Goal: Task Accomplishment & Management: Complete application form

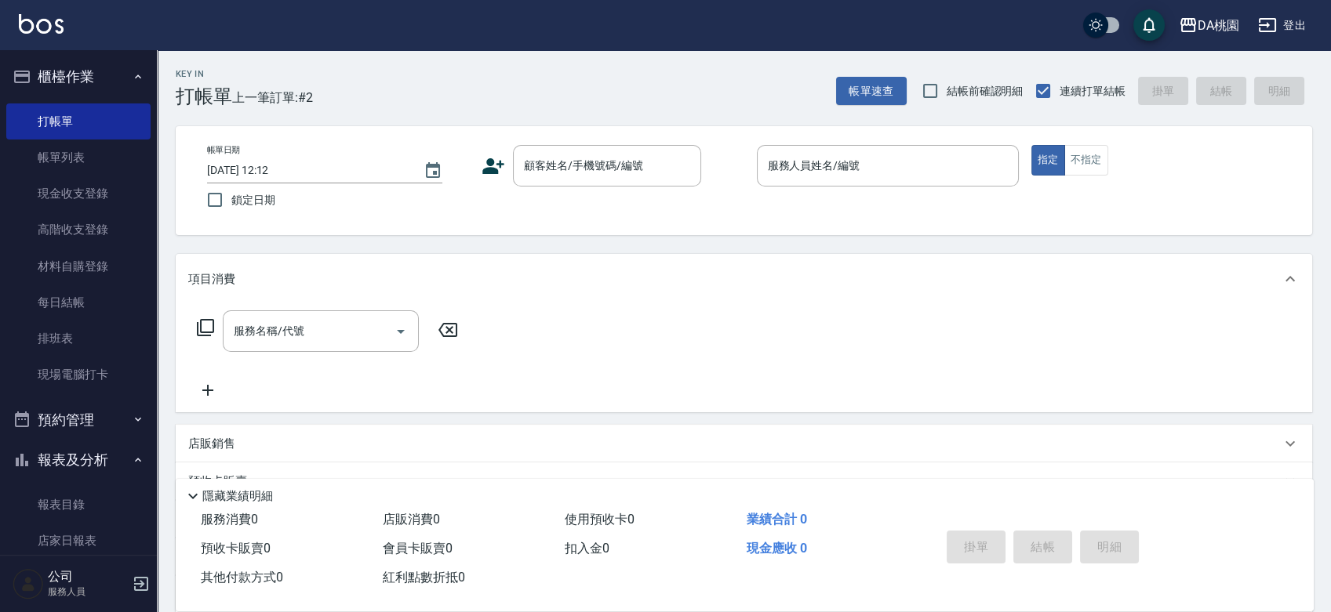
click at [733, 198] on div "帳單日期 [DATE] 12:12 鎖定日期 顧客姓名/手機號碼/編號 顧客姓名/手機號碼/編號 服務人員姓名/編號 服務人員姓名/編號 指定 不指定" at bounding box center [743, 180] width 1099 height 71
click at [93, 155] on link "帳單列表" at bounding box center [78, 158] width 144 height 36
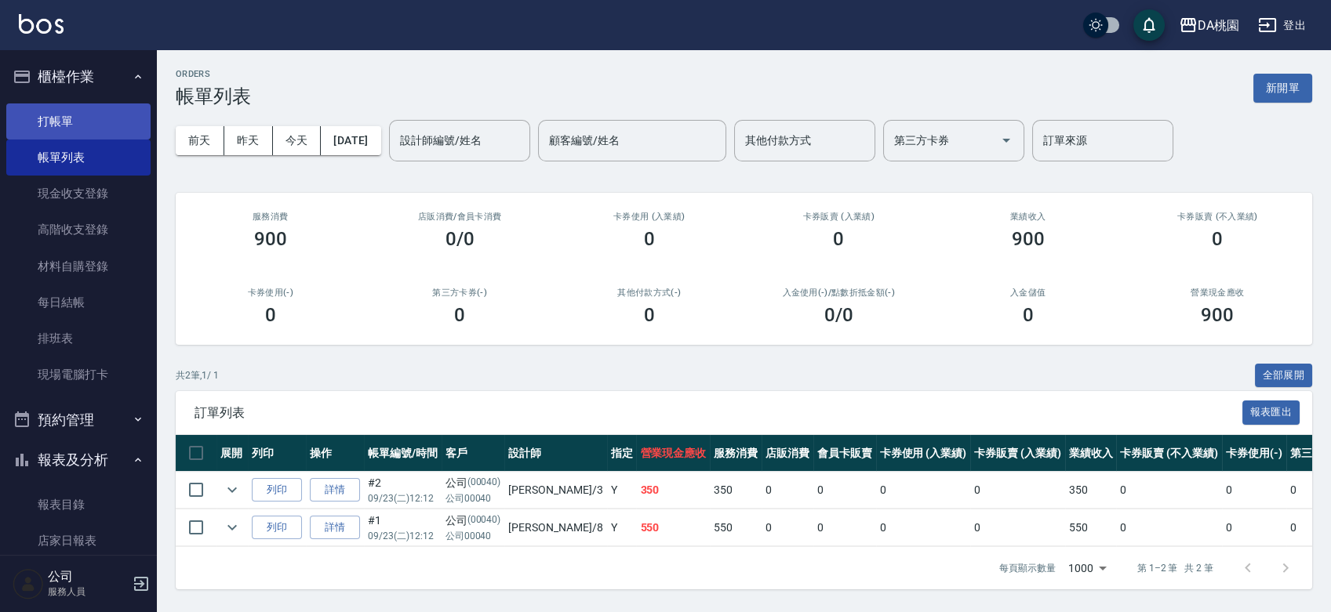
click at [79, 130] on link "打帳單" at bounding box center [78, 122] width 144 height 36
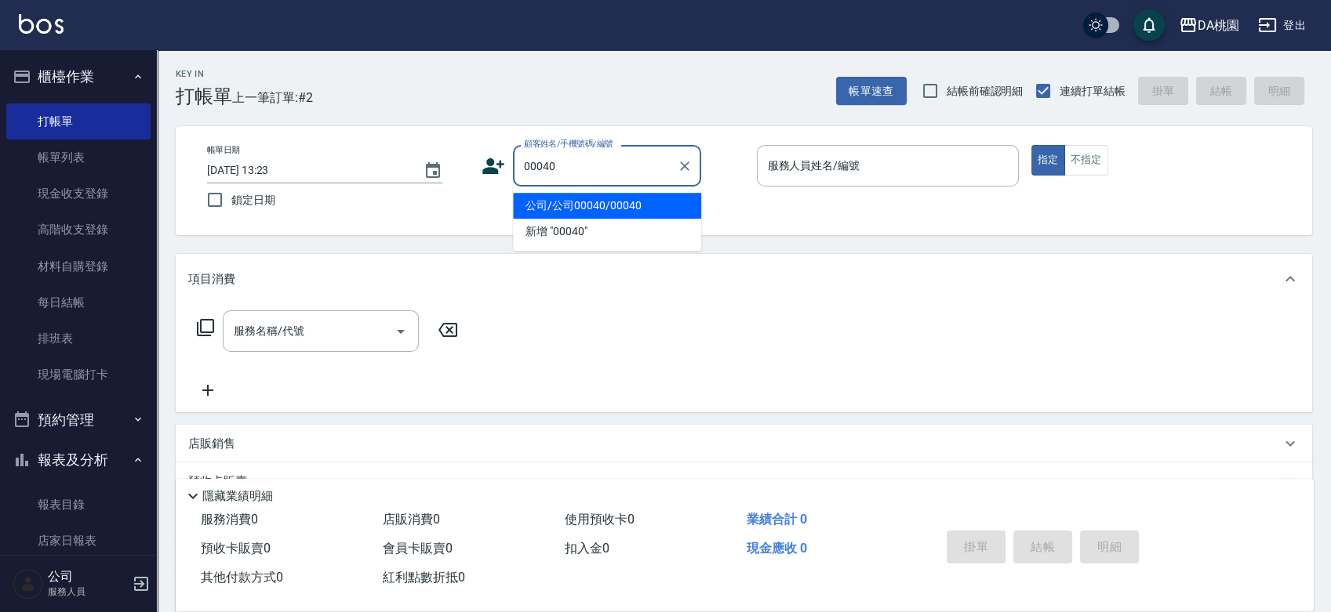
type input "公司/公司00040/00040"
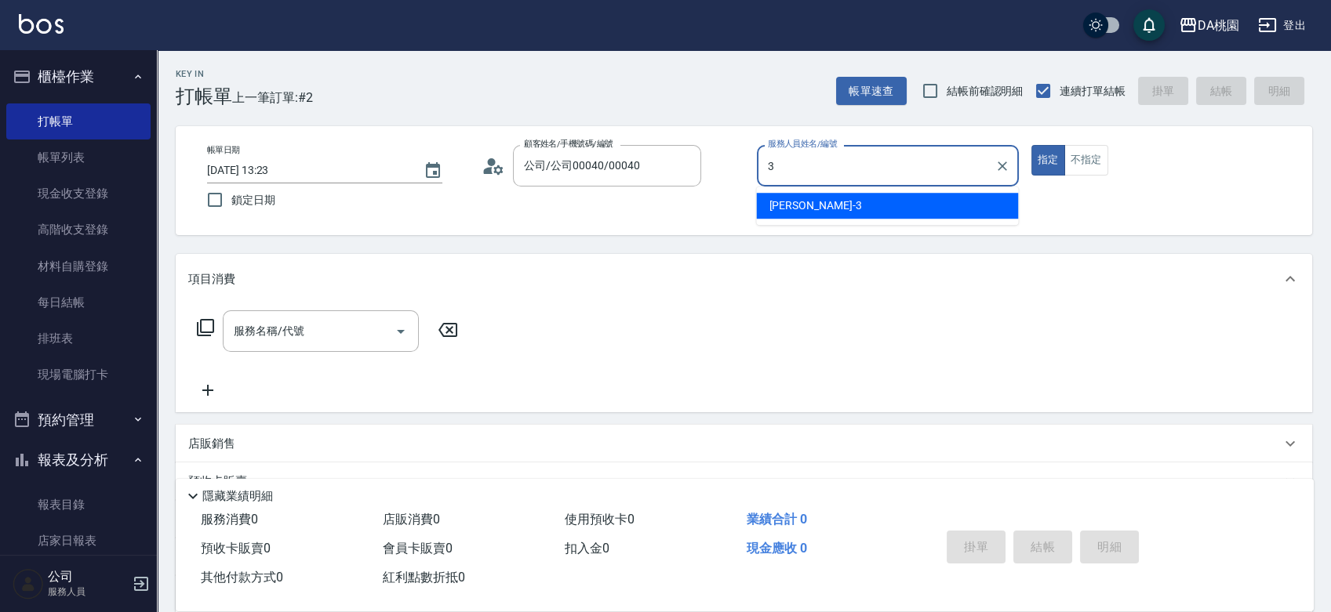
type input "愛莉絲-3"
type button "true"
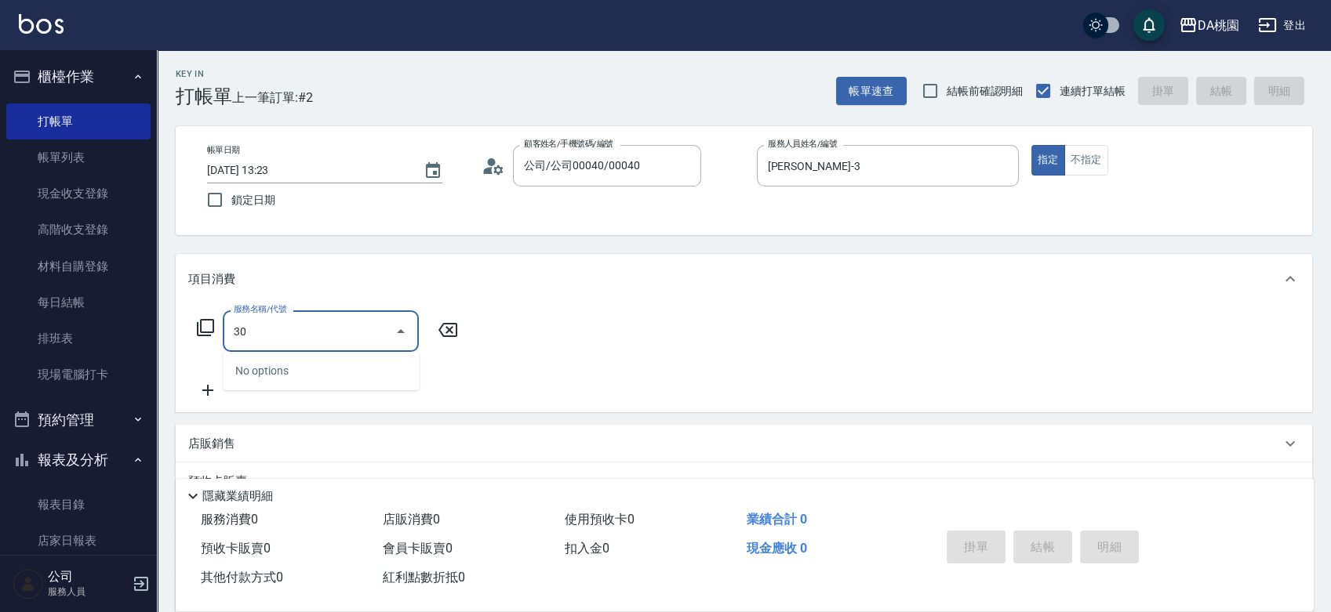
type input "303"
type input "30"
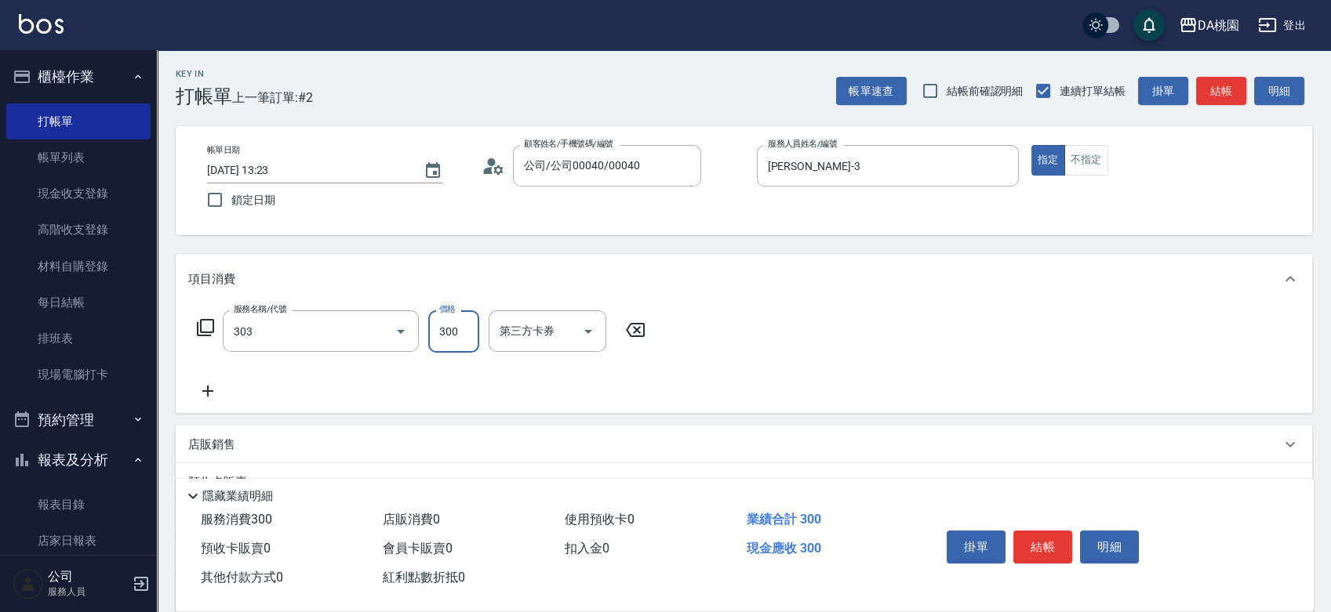
type input "A級剪髮(303)"
type input "0"
type input "350"
type input "30"
type input "350"
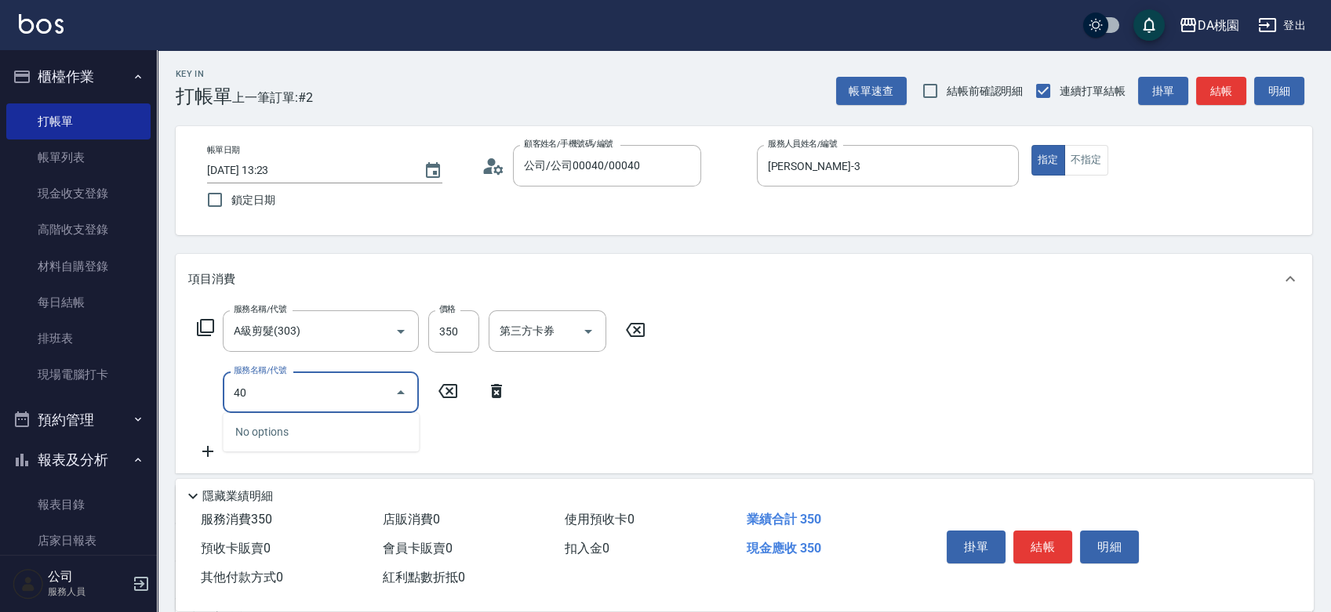
type input "400"
type input "180"
type input "染髮(400)"
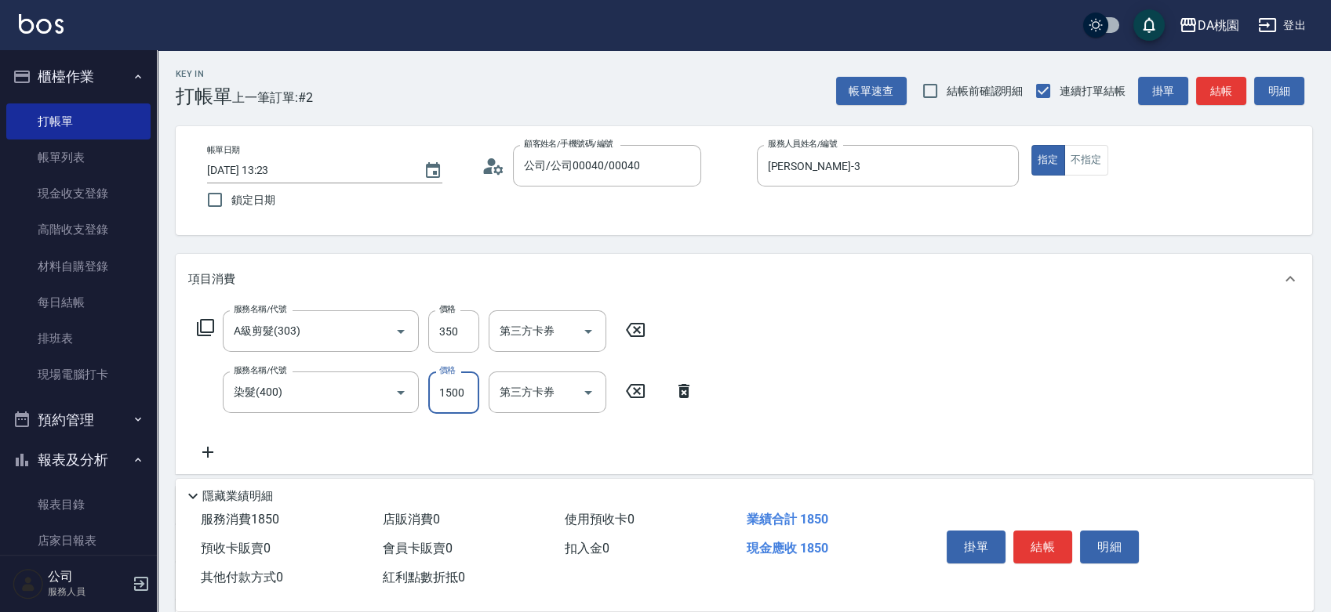
type input "30"
type input "120"
type input "40"
type input "1200"
type input "150"
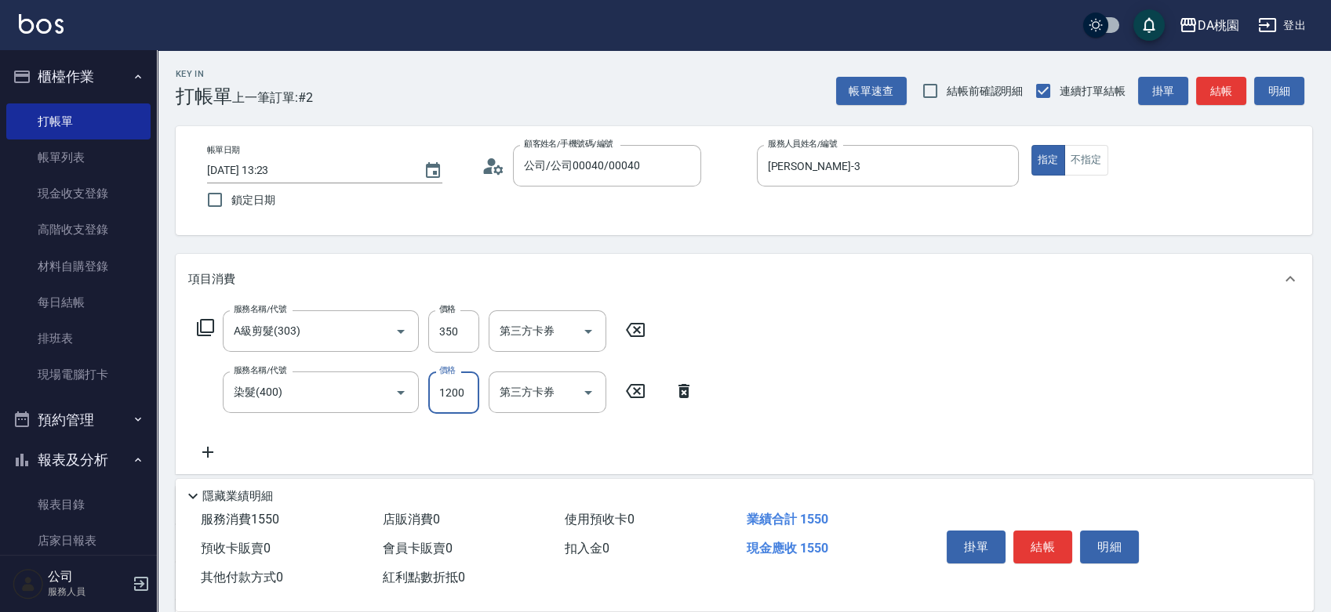
type input "1200"
click at [207, 331] on icon at bounding box center [205, 327] width 19 height 19
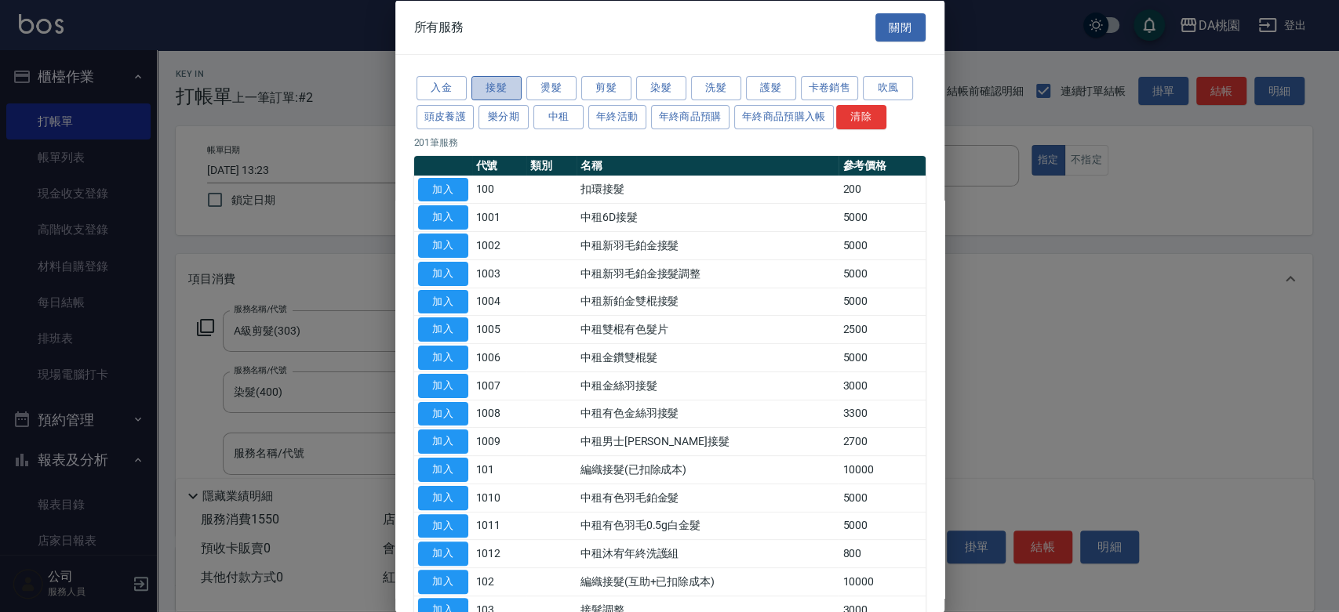
click at [501, 81] on button "接髮" at bounding box center [496, 88] width 50 height 24
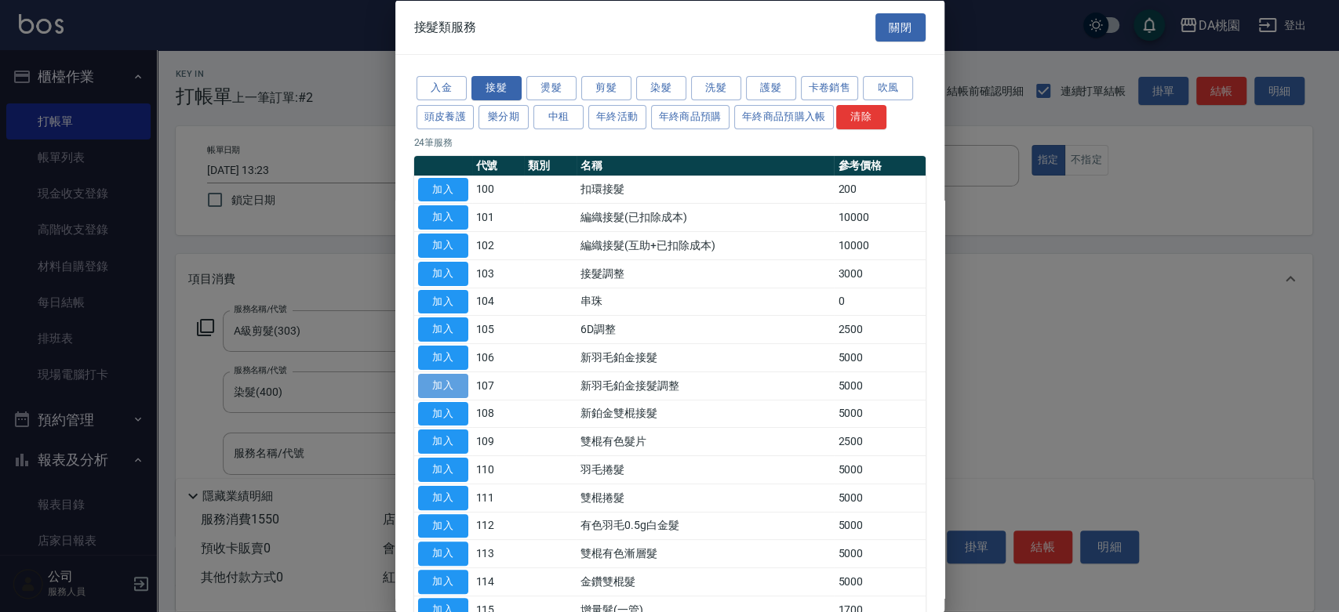
click at [456, 390] on button "加入" at bounding box center [443, 385] width 50 height 24
type input "650"
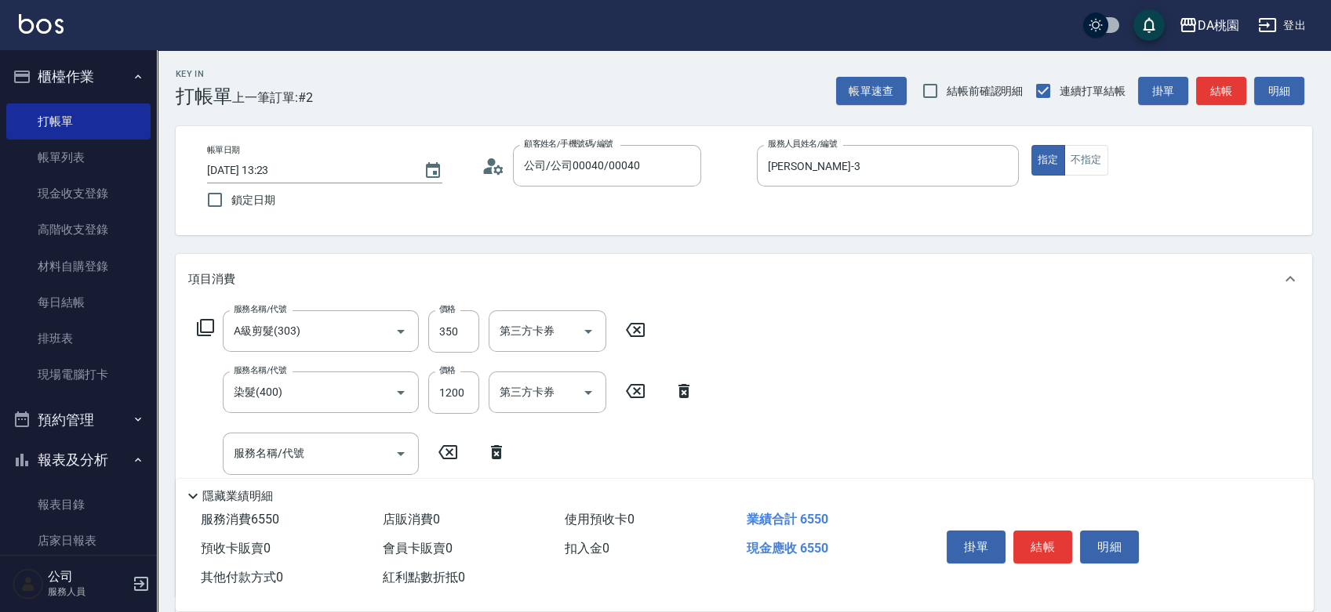
scroll to position [174, 0]
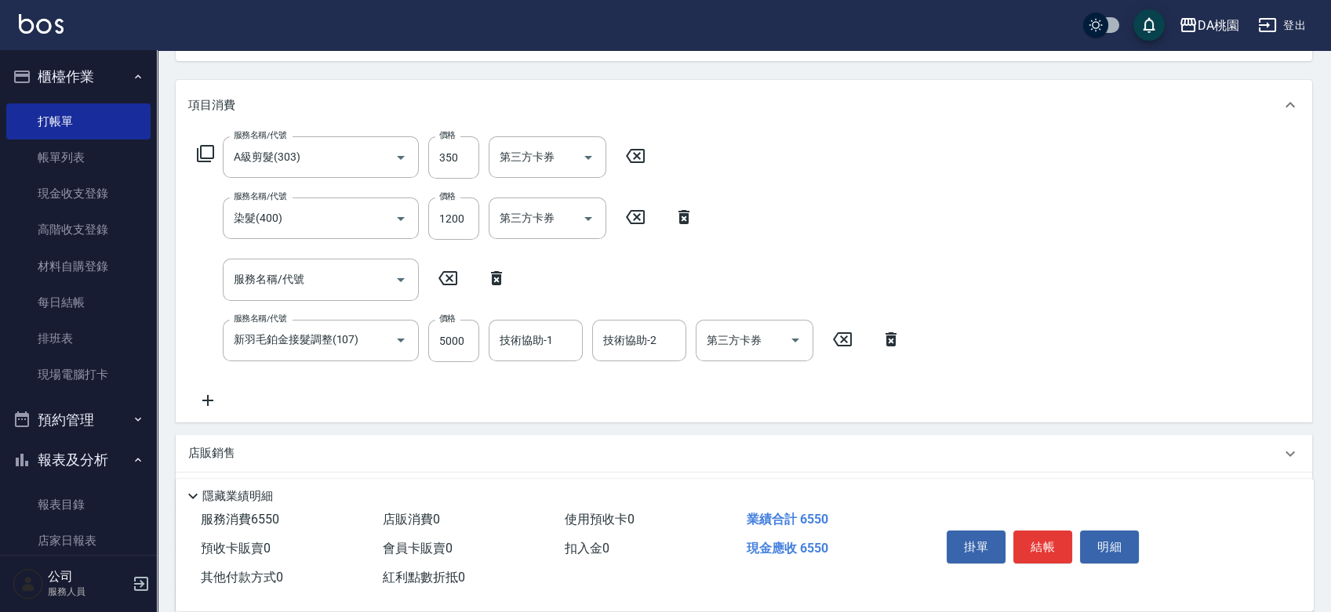
click at [502, 278] on icon at bounding box center [496, 278] width 39 height 19
type input "新羽毛鉑金接髮調整(107)"
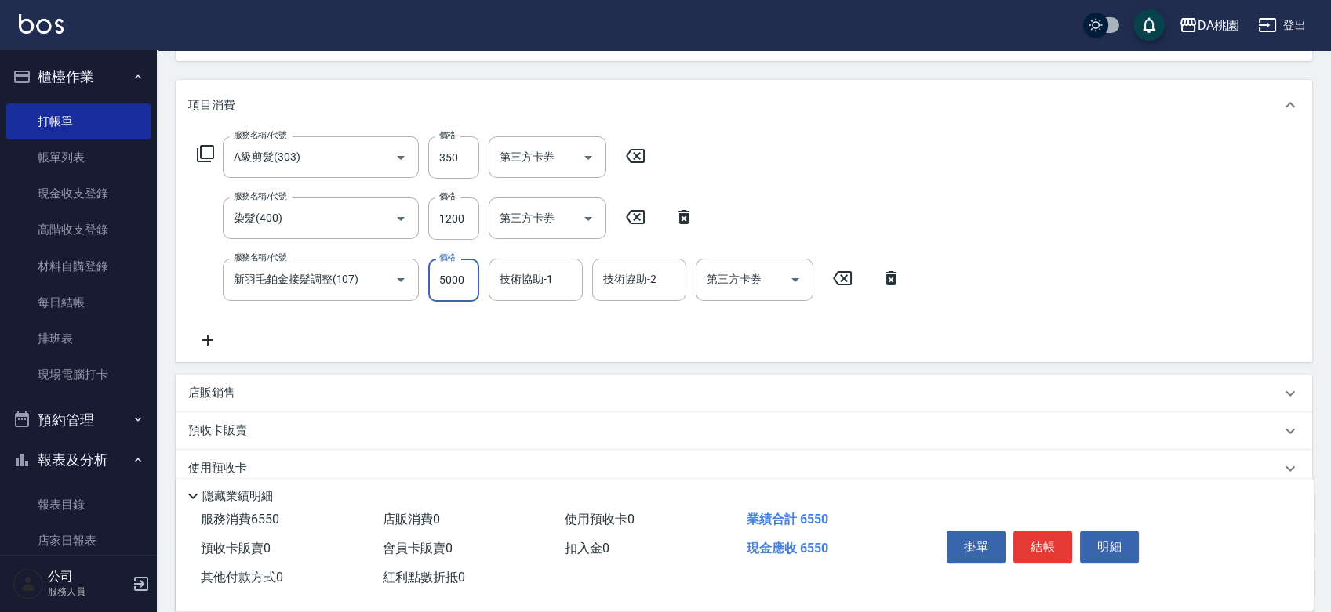
click at [461, 283] on input "5000" at bounding box center [453, 280] width 51 height 42
type input "1"
type input "150"
type input "100"
type input "160"
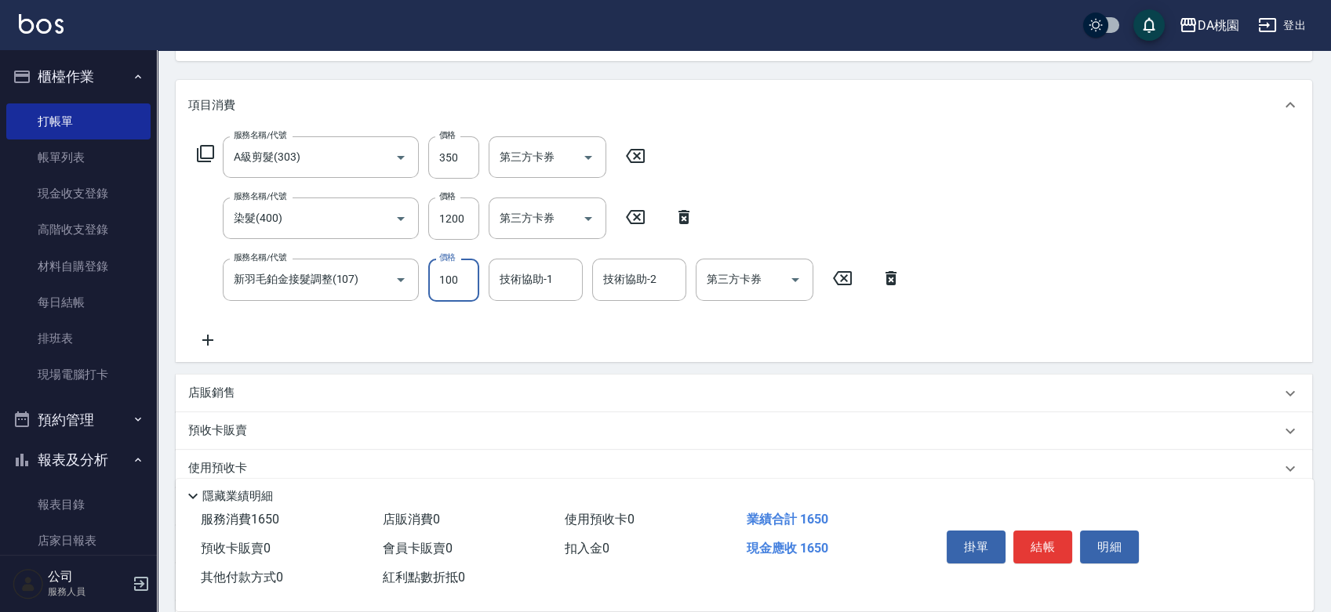
type input "1000"
type input "250"
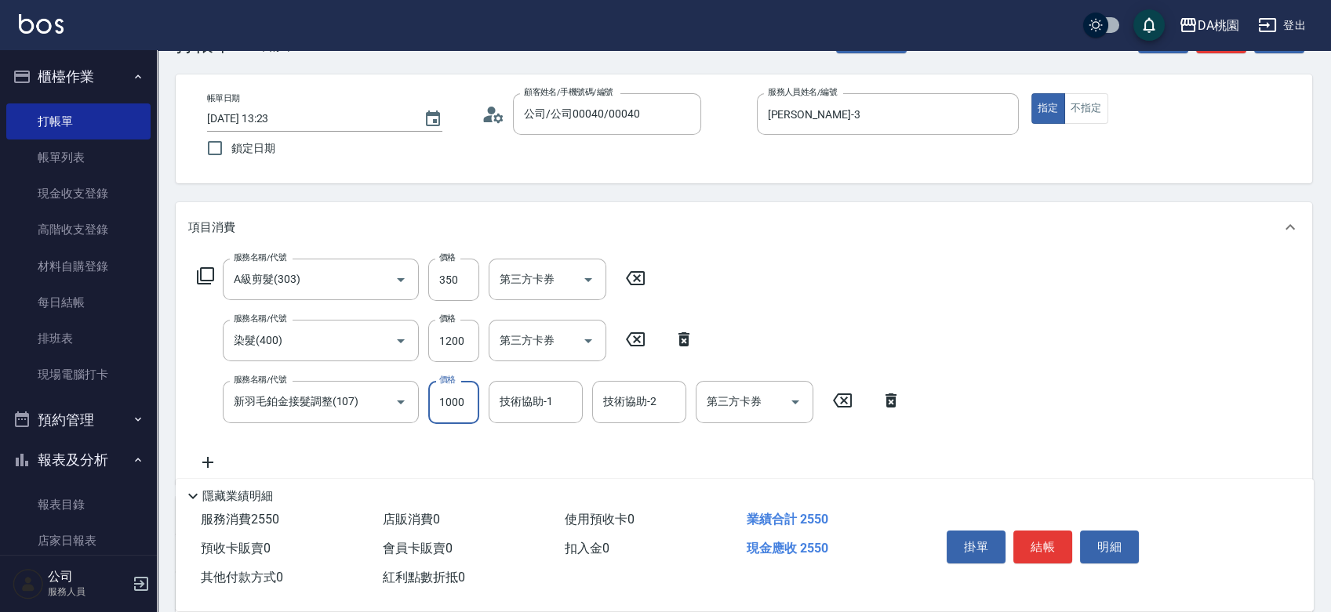
scroll to position [0, 0]
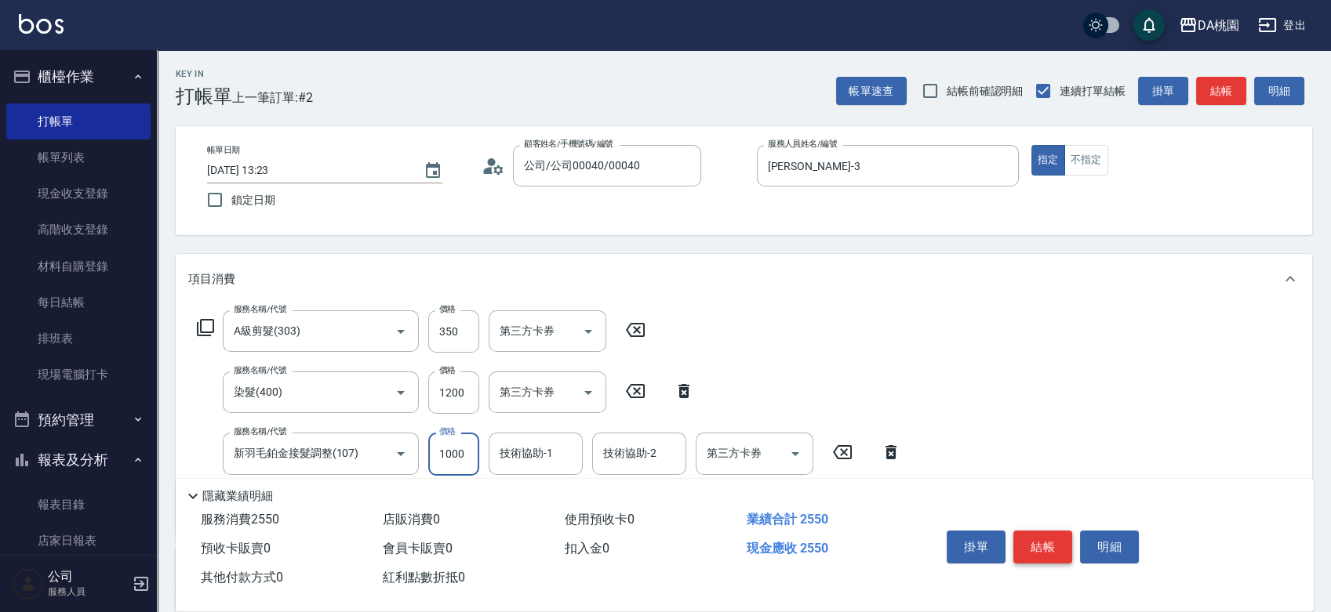
type input "1000"
click at [1053, 549] on button "結帳" at bounding box center [1042, 547] width 59 height 33
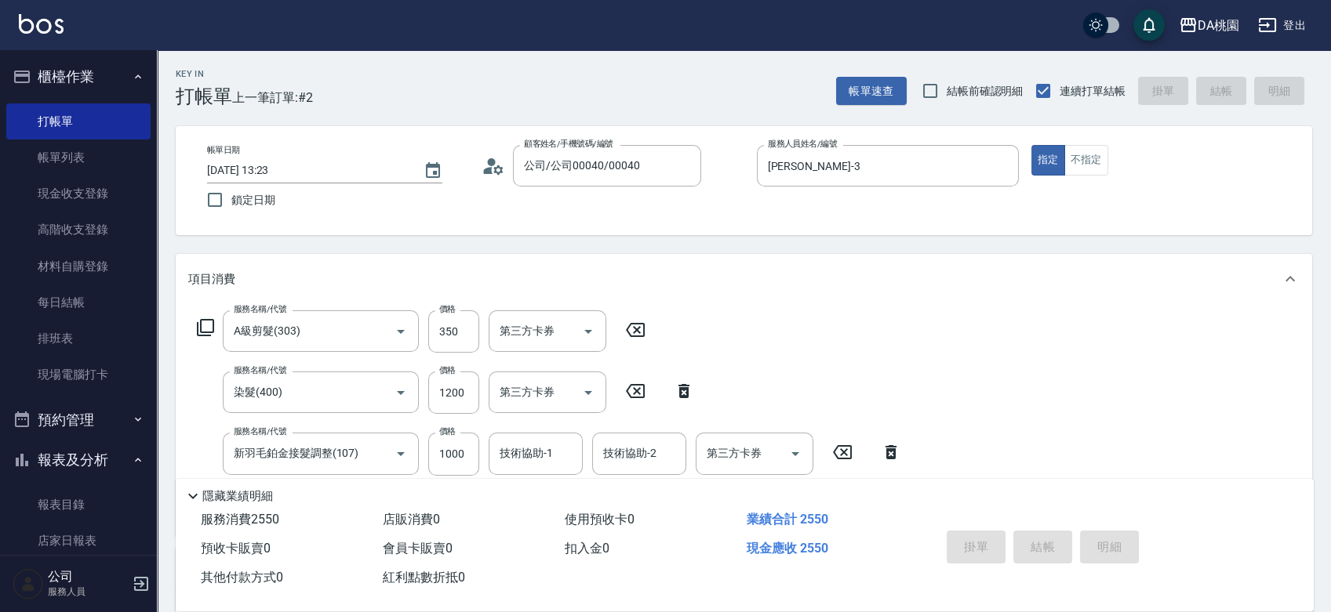
type input "2025/09/23 14:00"
type input "0"
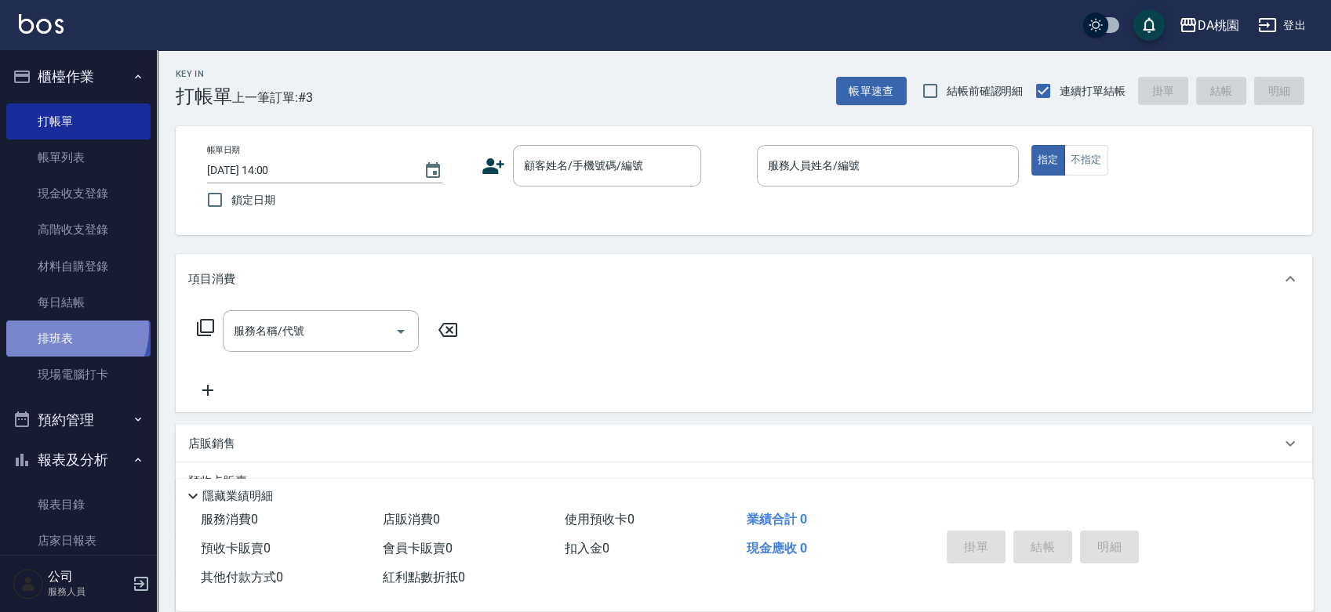
click at [70, 329] on link "排班表" at bounding box center [78, 339] width 144 height 36
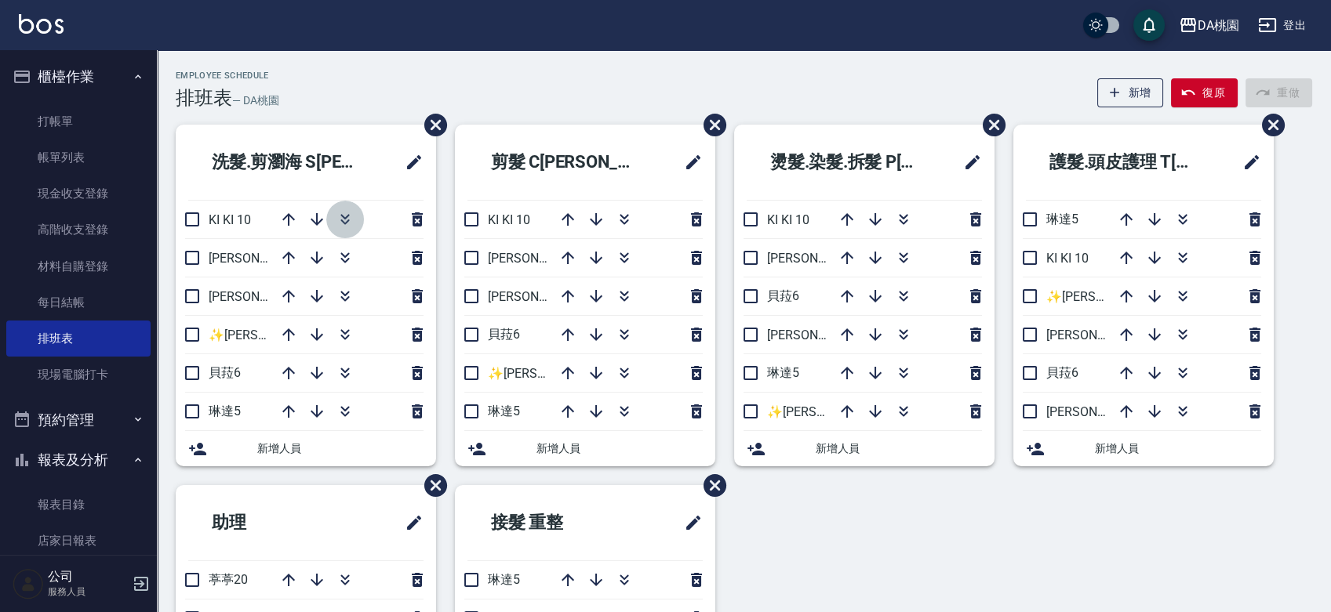
click at [345, 217] on icon "button" at bounding box center [344, 216] width 9 height 5
click at [831, 580] on div "洗髮.剪瀏海 S[PERSON_NAME]KI KI 10 [PERSON_NAME]3 [PERSON_NAME]8 ✨[PERSON_NAME][PERS…" at bounding box center [734, 485] width 1155 height 721
click at [907, 568] on div "洗髮.剪瀏海 S[PERSON_NAME]KI KI 10 [PERSON_NAME]3 [PERSON_NAME]8 ✨[PERSON_NAME][PERS…" at bounding box center [734, 485] width 1155 height 721
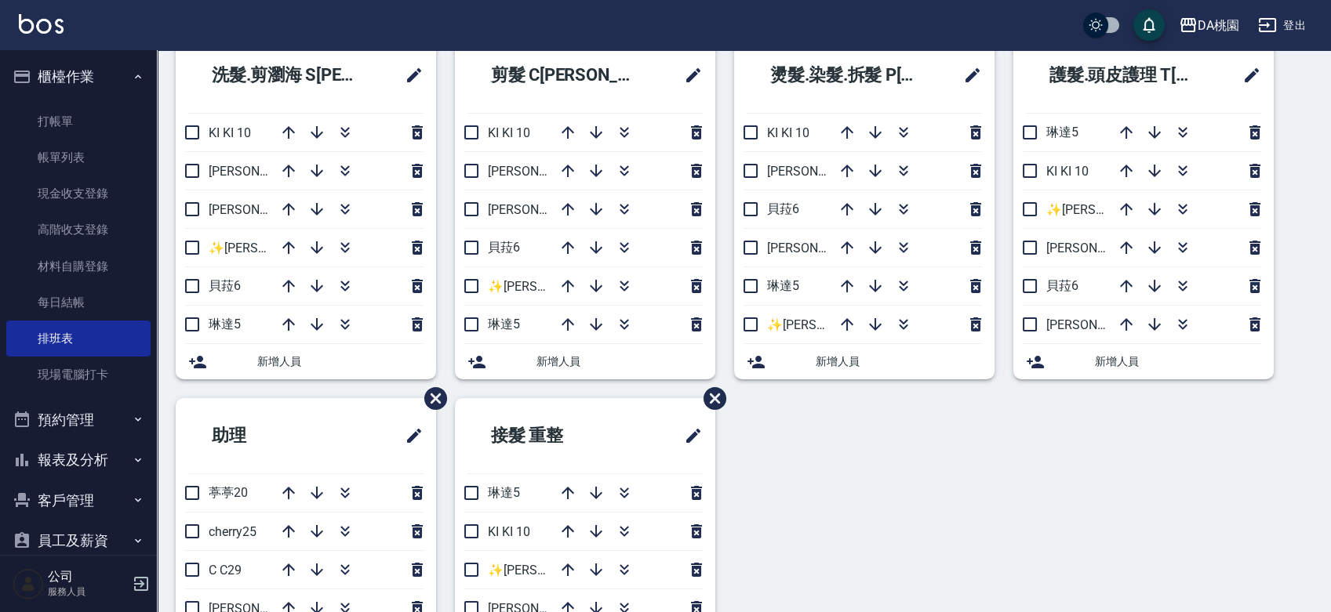
click at [878, 543] on div "洗髮.剪瀏海 S[PERSON_NAME]KI KI 10 [PERSON_NAME]3 [PERSON_NAME]8 ✨[PERSON_NAME][PERS…" at bounding box center [734, 398] width 1155 height 721
